Goal: Answer question/provide support

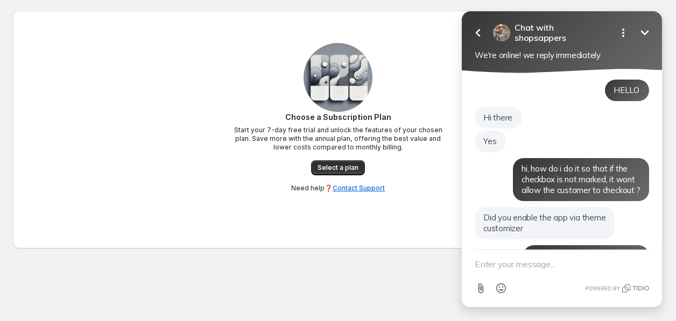
scroll to position [737, 0]
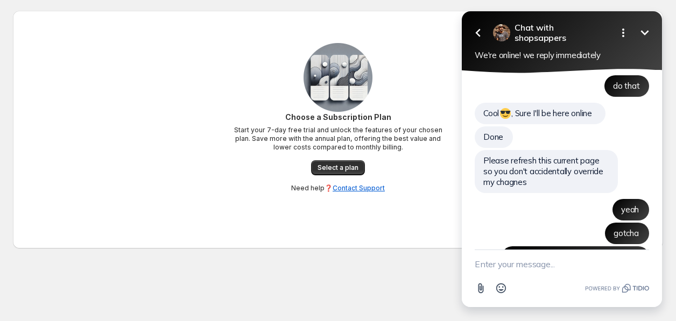
click at [526, 259] on textarea "New message" at bounding box center [561, 264] width 174 height 28
type textarea "hi"
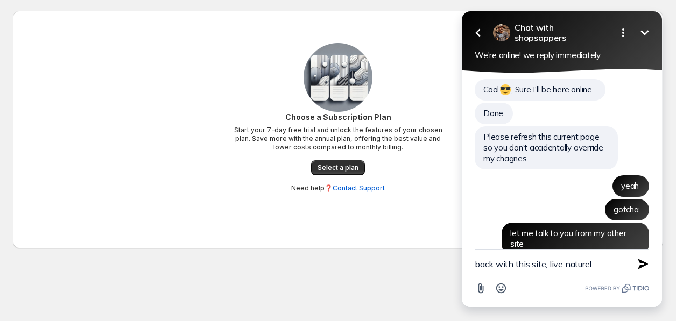
type textarea "back with this site, live naturell"
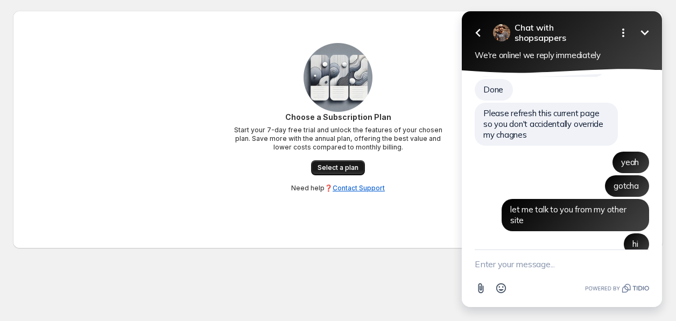
click at [338, 167] on span "Select a plan" at bounding box center [337, 168] width 41 height 9
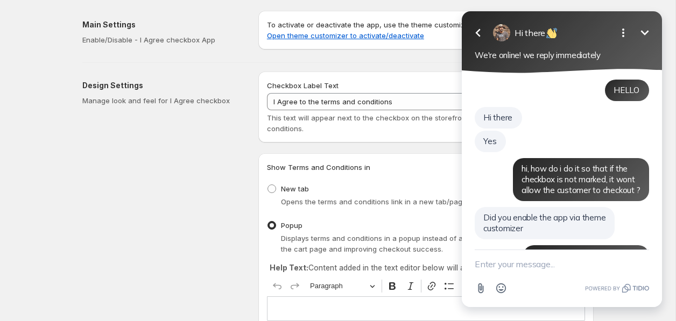
scroll to position [784, 0]
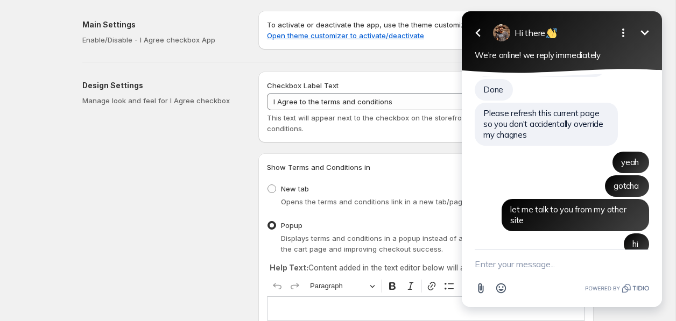
click at [480, 261] on textarea "New message" at bounding box center [561, 264] width 174 height 28
type textarea "can you check and do the same change here"
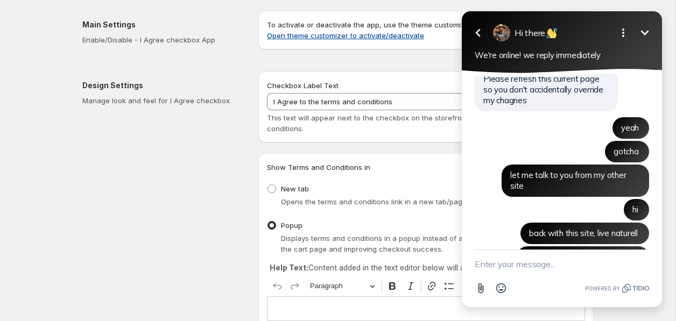
click at [349, 37] on link "Open theme customizer to activate/deactivate" at bounding box center [345, 35] width 157 height 9
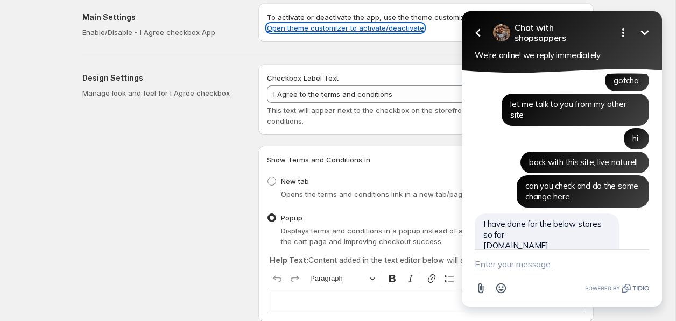
scroll to position [889, 0]
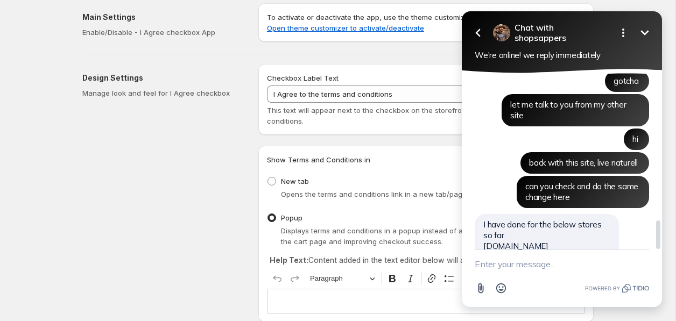
click at [538, 219] on span "I have done for the below stores so far f7cmad-mn.myshopify.com rykbn0-jf.mysho…" at bounding box center [542, 245] width 118 height 53
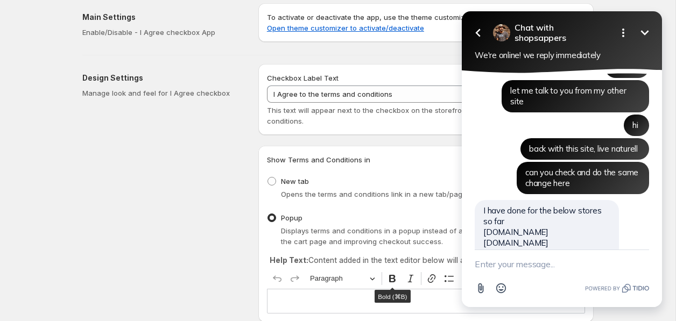
click at [515, 256] on textarea "New message" at bounding box center [561, 264] width 174 height 28
type textarea "okay 2 more stores to go"
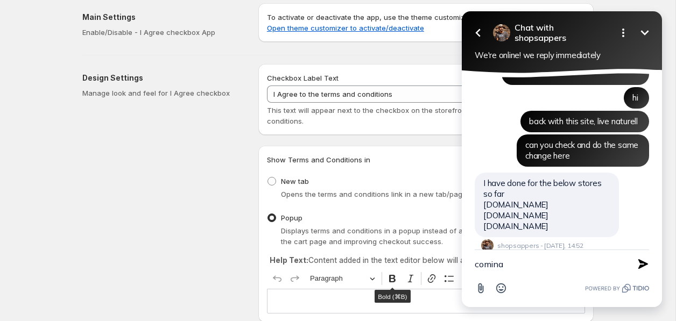
type textarea "w"
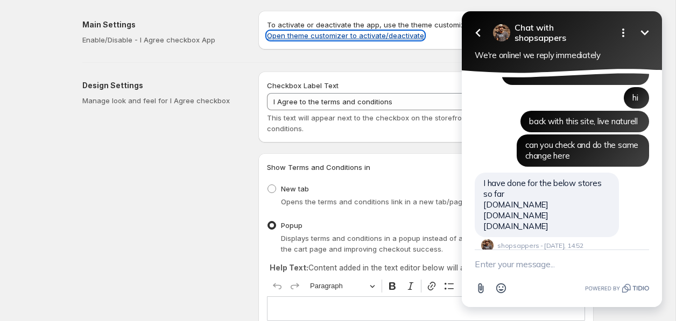
click at [372, 33] on link "Open theme customizer to activate/deactivate" at bounding box center [345, 35] width 157 height 9
